Goal: Task Accomplishment & Management: Manage account settings

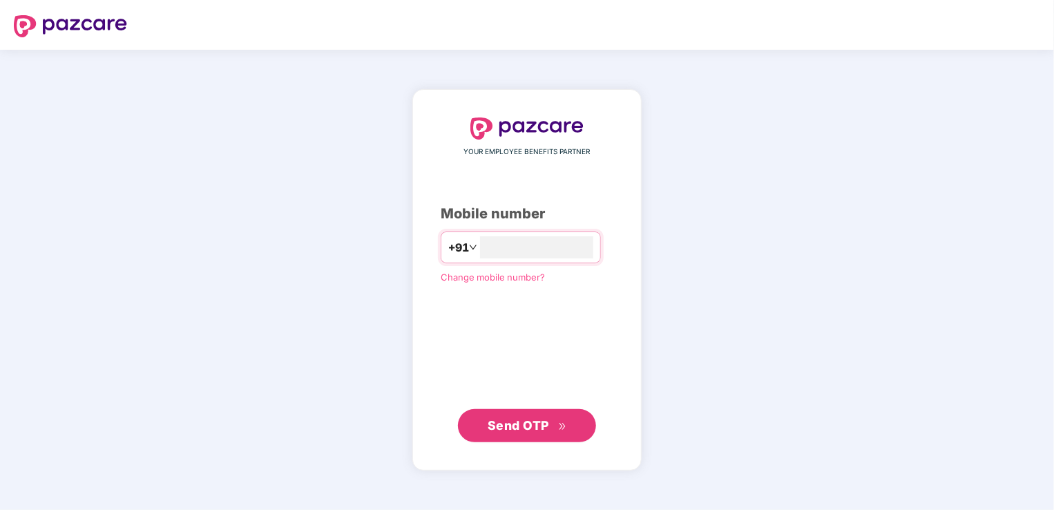
type input "**********"
click at [488, 430] on span "Send OTP" at bounding box center [518, 424] width 61 height 15
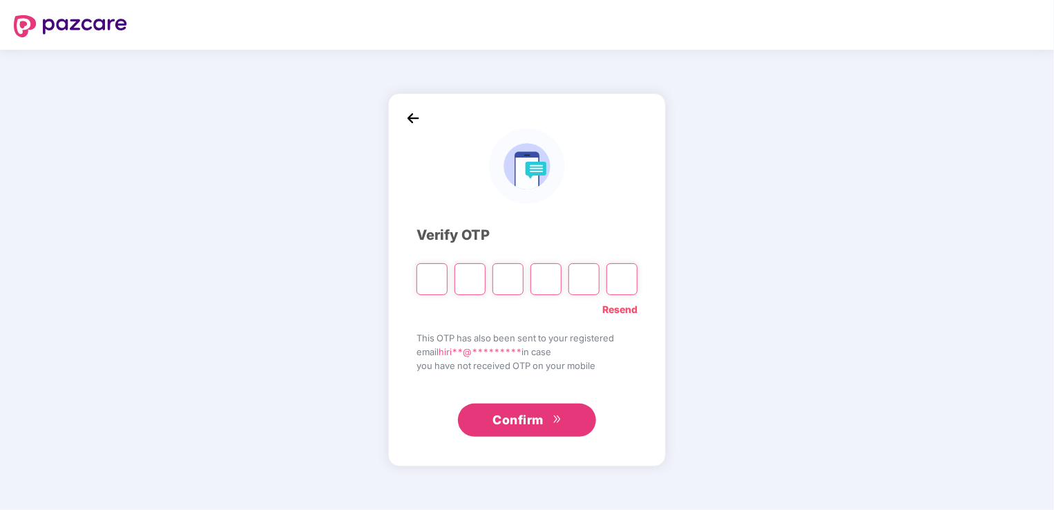
type input "*"
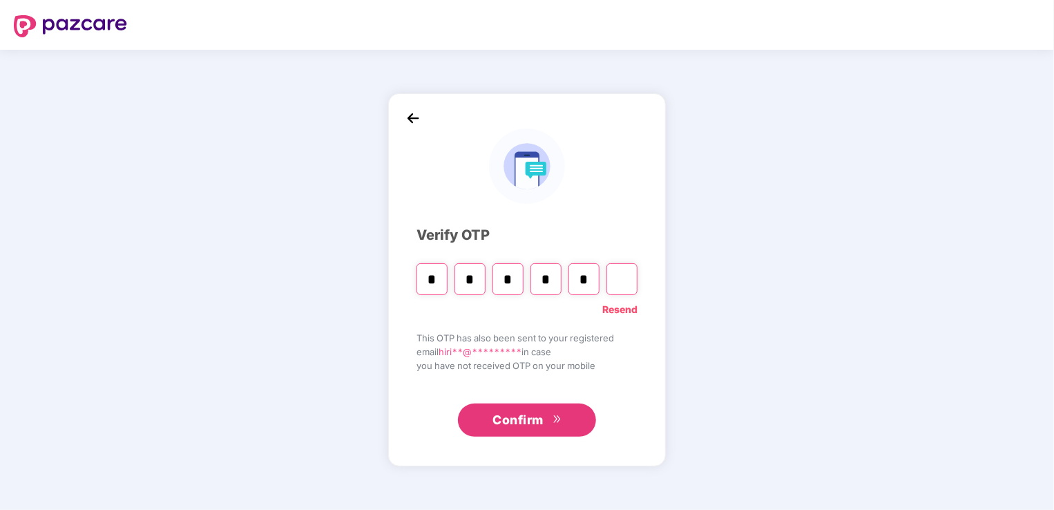
type input "*"
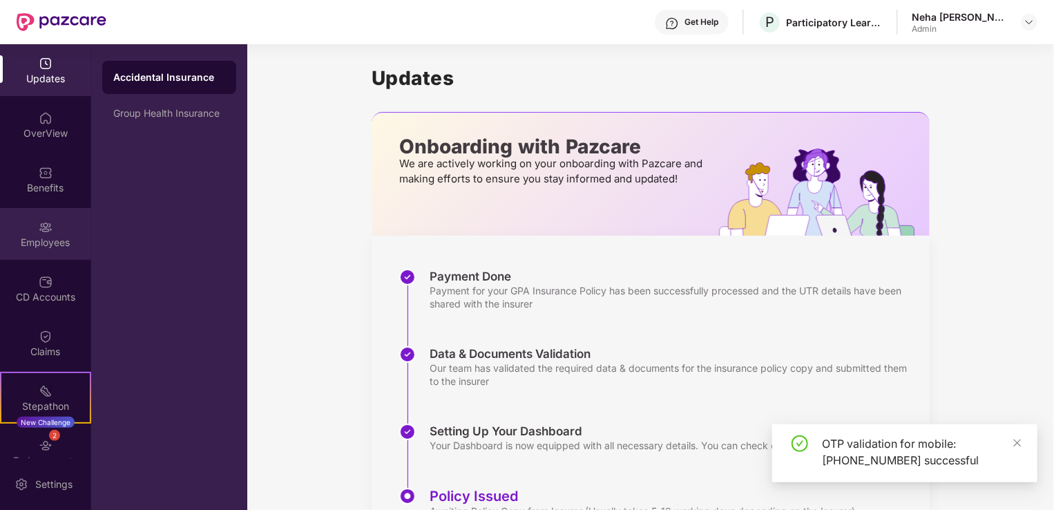
click at [41, 222] on img at bounding box center [46, 227] width 14 height 14
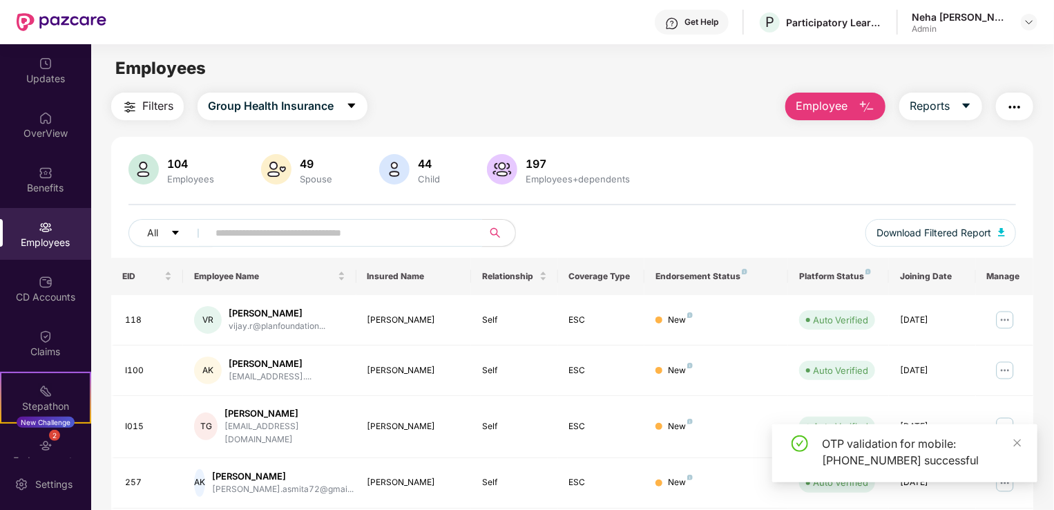
click at [289, 230] on input "text" at bounding box center [340, 232] width 248 height 21
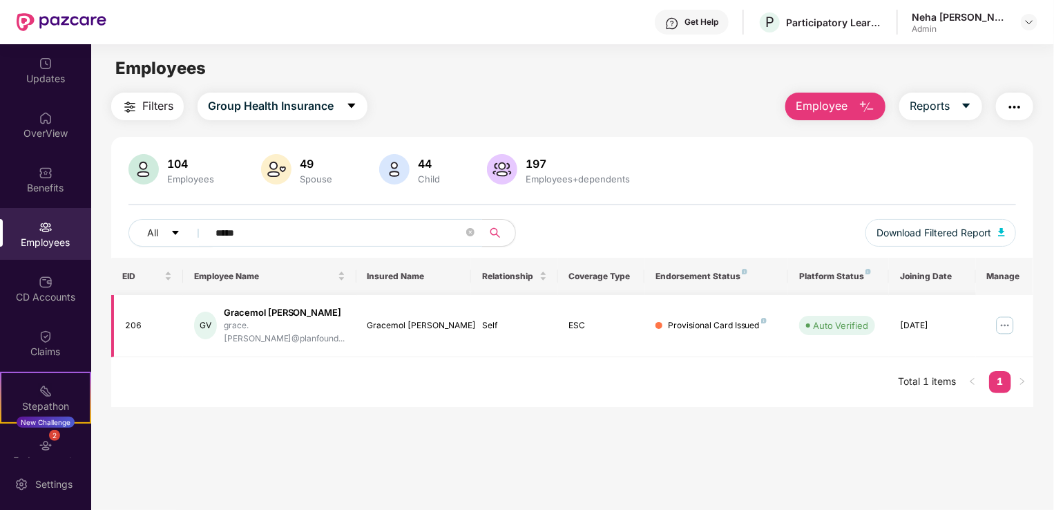
type input "*****"
click at [1000, 324] on img at bounding box center [1005, 325] width 22 height 22
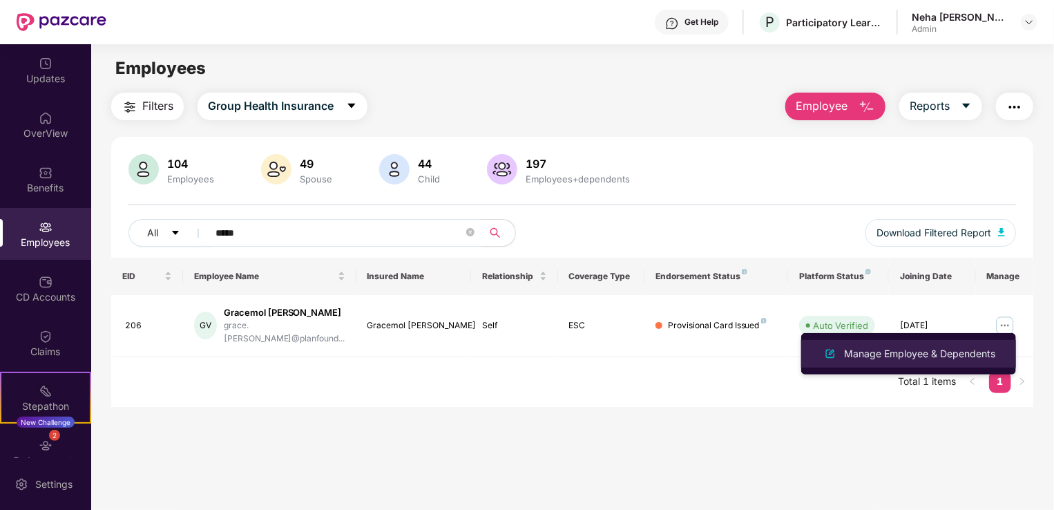
click at [927, 353] on div "Manage Employee & Dependents" at bounding box center [920, 353] width 157 height 15
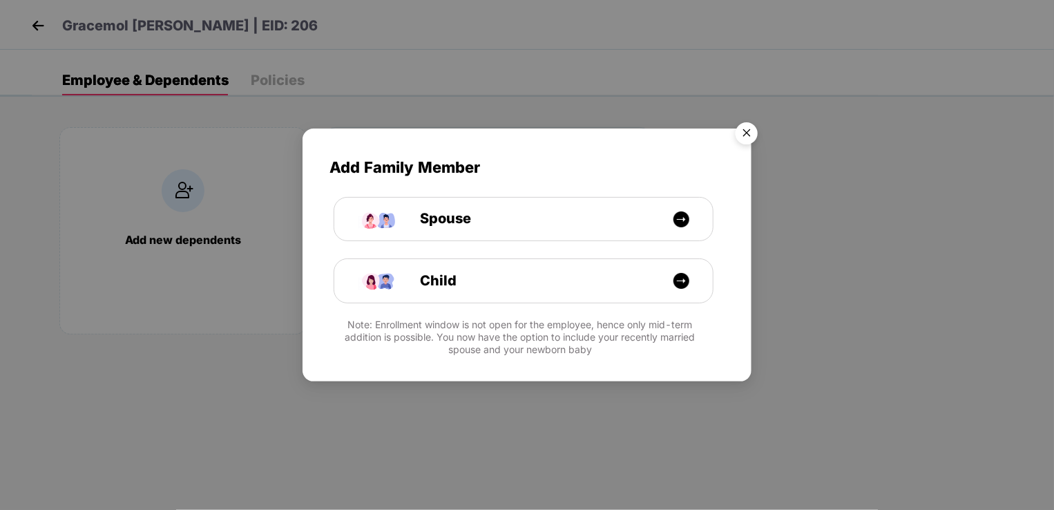
click at [755, 130] on img "Close" at bounding box center [747, 135] width 39 height 39
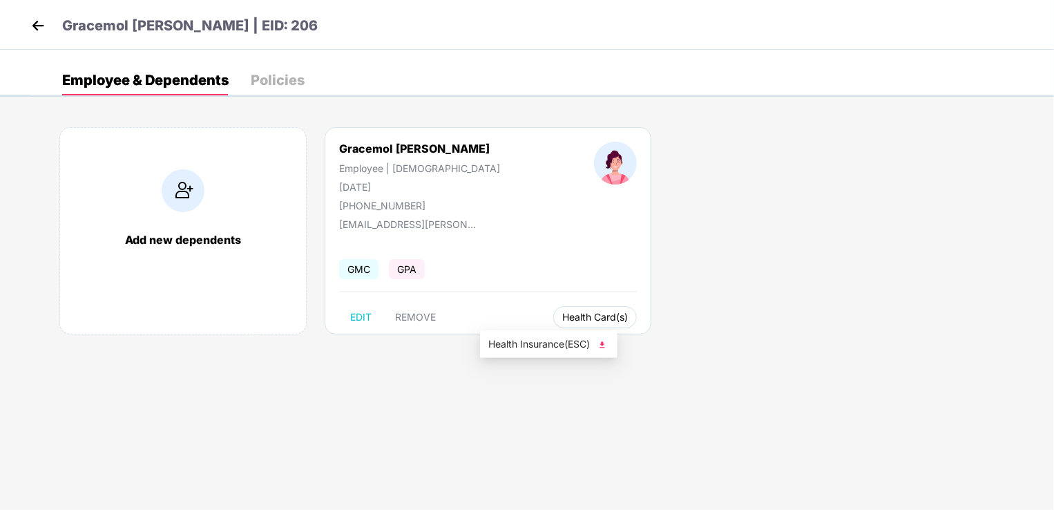
click at [562, 314] on span "Health Card(s)" at bounding box center [595, 317] width 66 height 7
click at [551, 343] on span "Health Insurance(ESC)" at bounding box center [548, 343] width 121 height 15
